Goal: Information Seeking & Learning: Learn about a topic

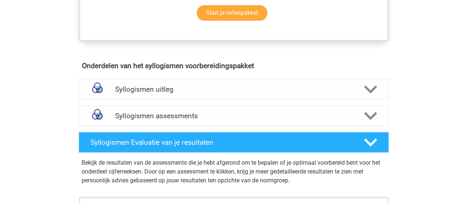
scroll to position [373, 0]
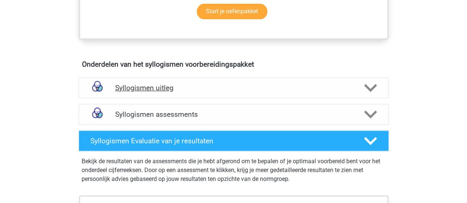
click at [180, 87] on h4 "Syllogismen uitleg" at bounding box center [233, 88] width 237 height 8
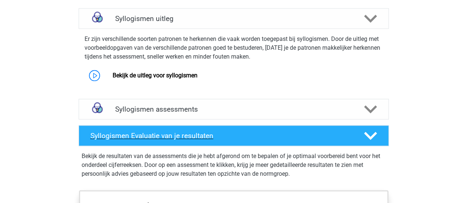
scroll to position [442, 0]
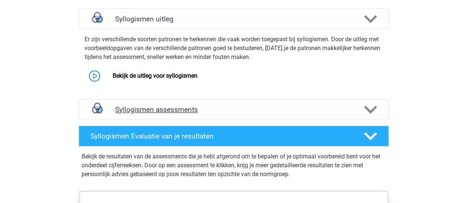
click at [271, 105] on h4 "Syllogismen assessments" at bounding box center [233, 109] width 237 height 8
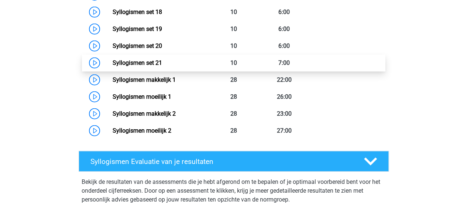
scroll to position [896, 0]
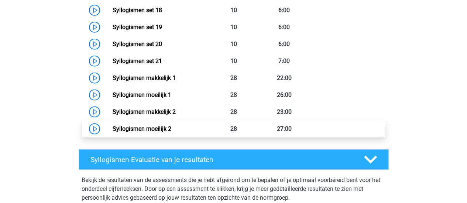
click at [113, 128] on link "Syllogismen moeilijk 2" at bounding box center [142, 128] width 59 height 7
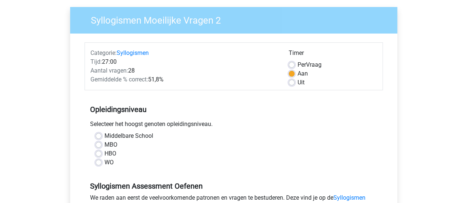
scroll to position [70, 0]
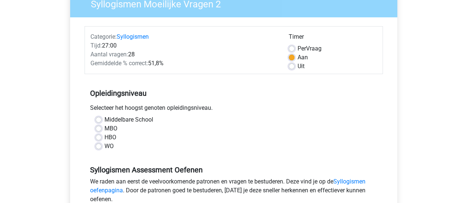
click at [104, 143] on label "WO" at bounding box center [108, 146] width 9 height 9
click at [99, 143] on input "WO" at bounding box center [99, 145] width 6 height 7
radio input "true"
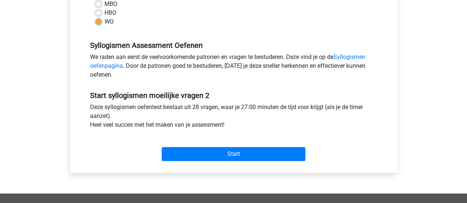
scroll to position [195, 0]
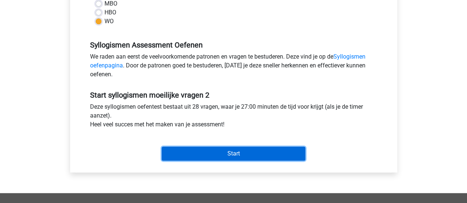
click at [201, 150] on input "Start" at bounding box center [233, 154] width 143 height 14
